Goal: Navigation & Orientation: Find specific page/section

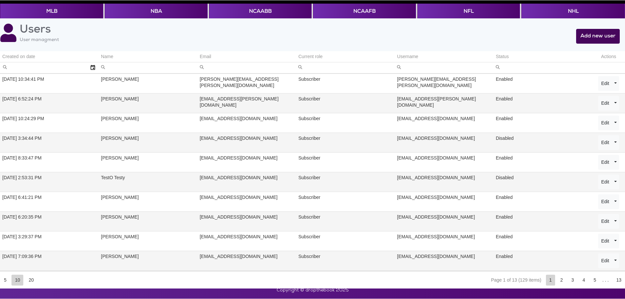
scroll to position [29, 0]
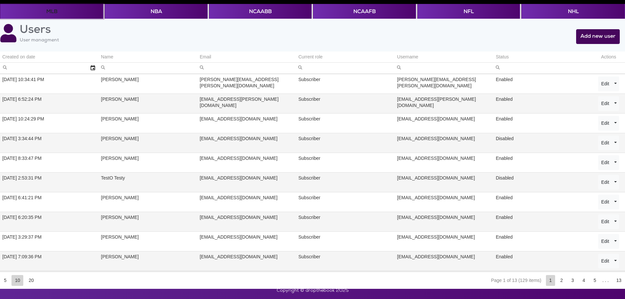
click at [55, 8] on button "MLB" at bounding box center [51, 11] width 103 height 15
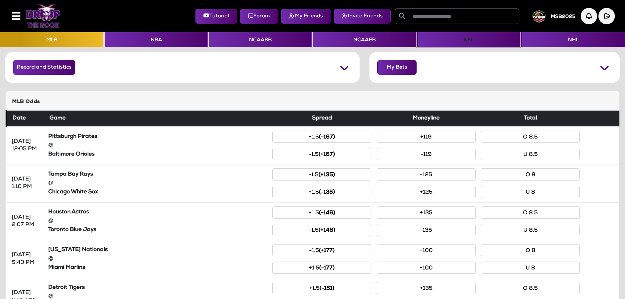
click at [452, 44] on button "NFL" at bounding box center [469, 39] width 103 height 15
